Goal: Information Seeking & Learning: Learn about a topic

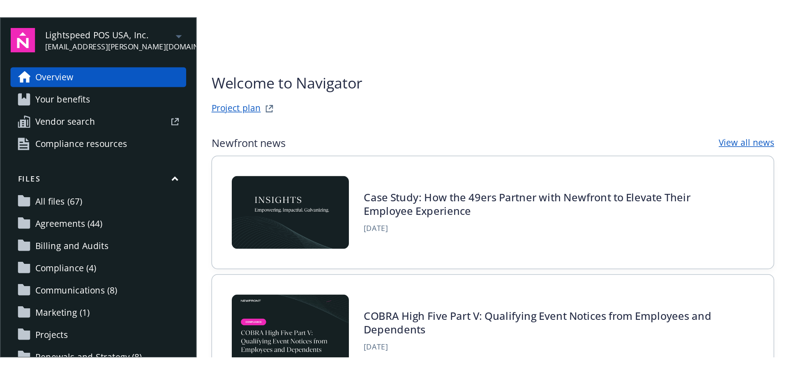
scroll to position [212, 0]
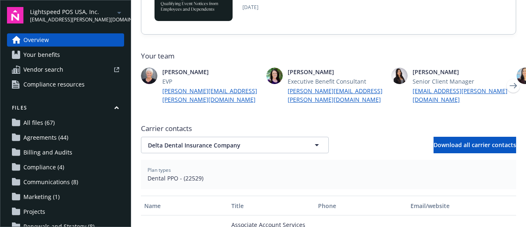
click at [353, 160] on div "Plan types Dental PPO - (22529)" at bounding box center [328, 174] width 375 height 29
